Goal: Task Accomplishment & Management: Complete application form

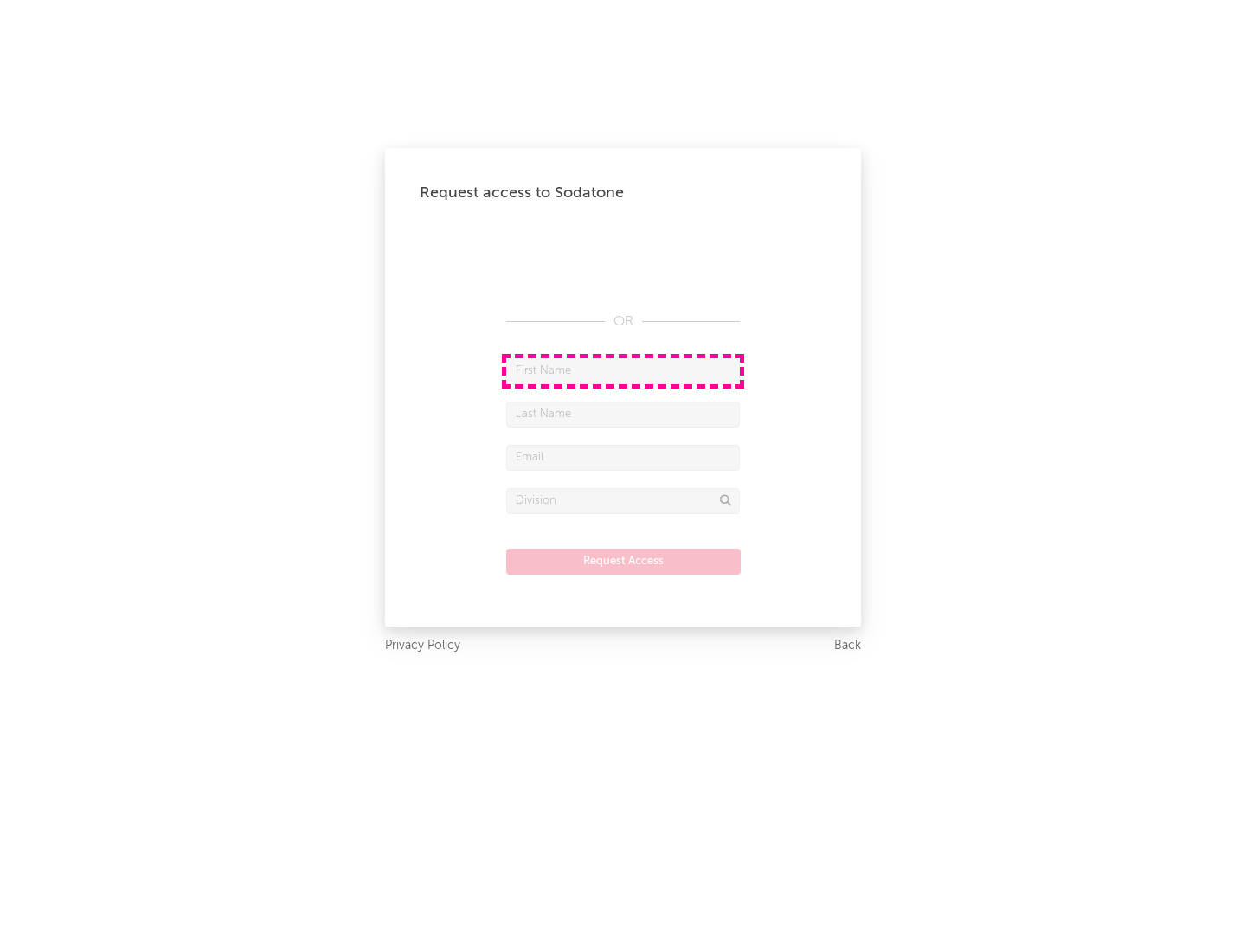
click at [623, 371] on input "text" at bounding box center [623, 371] width 234 height 26
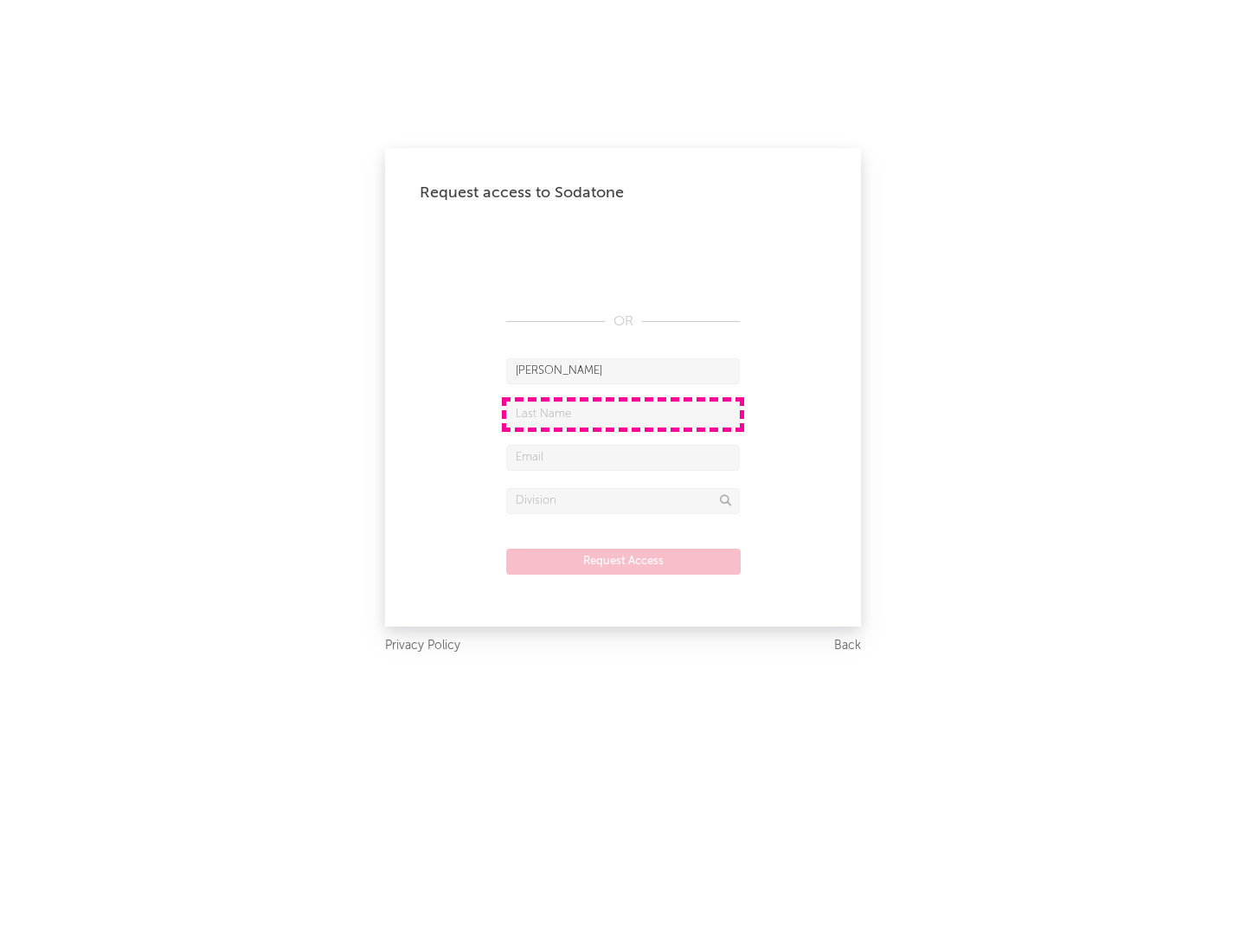
type input "[PERSON_NAME]"
click at [623, 414] on input "text" at bounding box center [623, 415] width 234 height 26
type input "[PERSON_NAME]"
click at [623, 457] on input "text" at bounding box center [623, 458] width 234 height 26
type input "[EMAIL_ADDRESS][DOMAIN_NAME]"
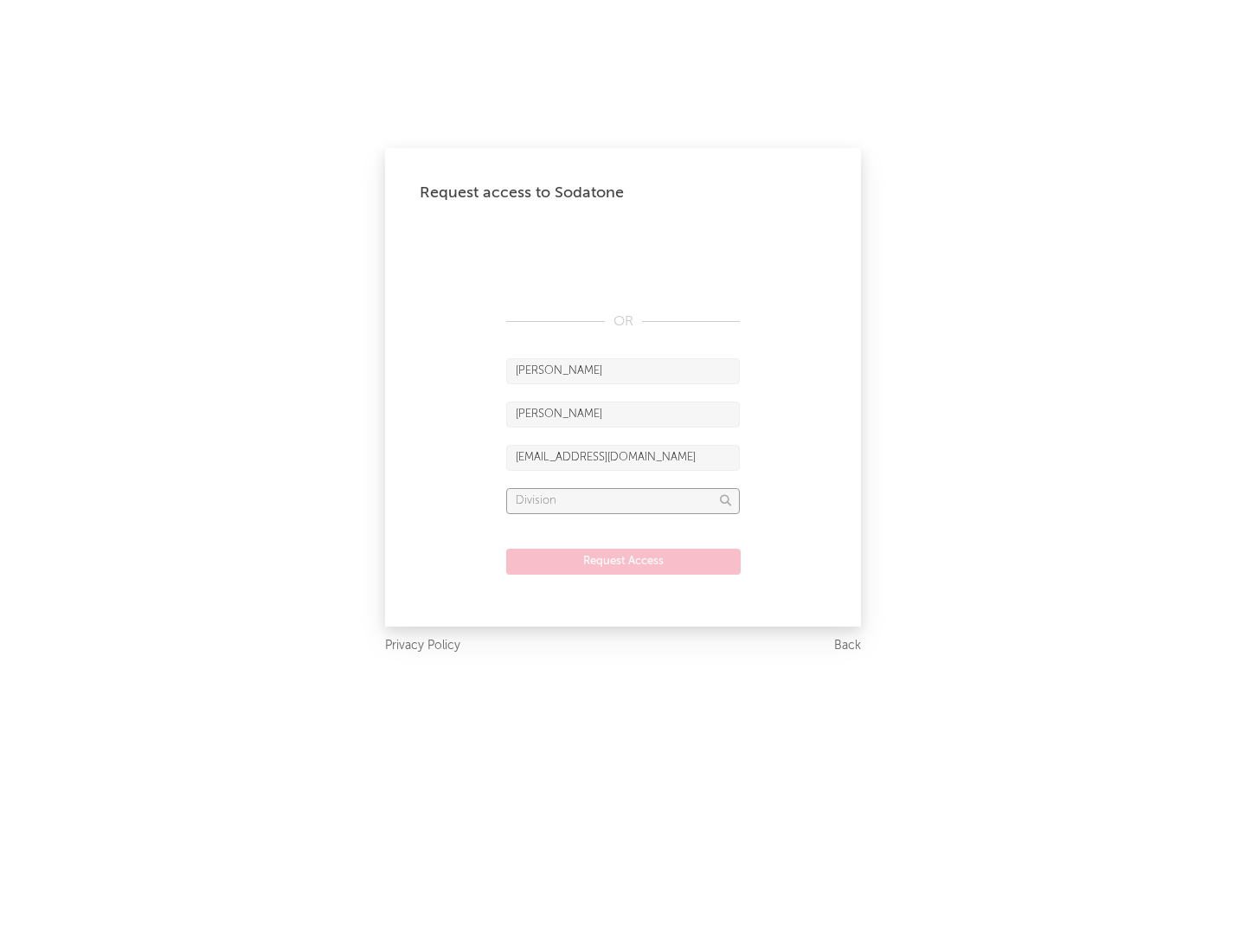
click at [623, 501] on input "text" at bounding box center [623, 501] width 234 height 26
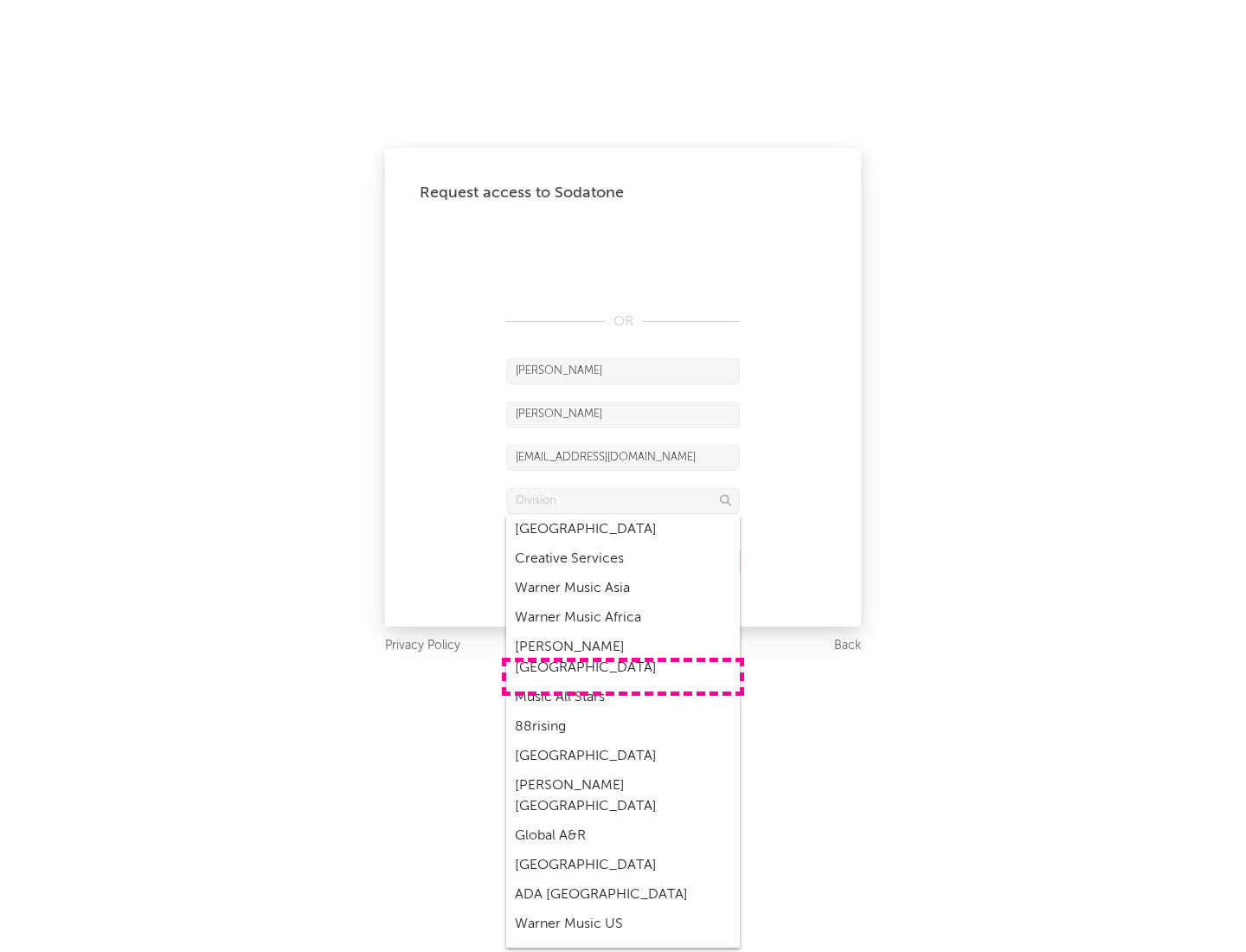
click at [623, 683] on div "Music All Stars" at bounding box center [623, 698] width 234 height 30
type input "Music All Stars"
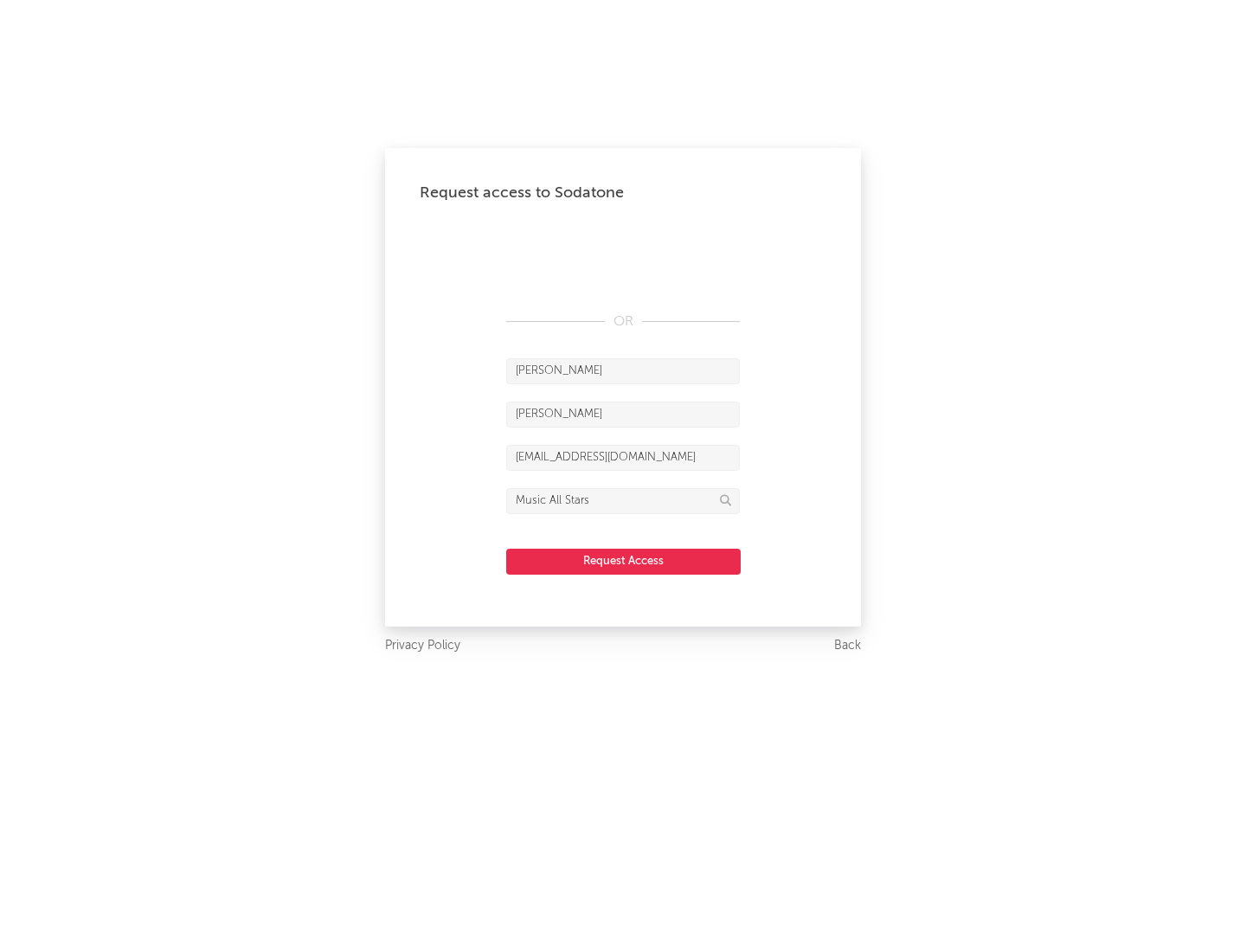
click at [623, 561] on button "Request Access" at bounding box center [623, 562] width 234 height 26
